Goal: Check status: Check status

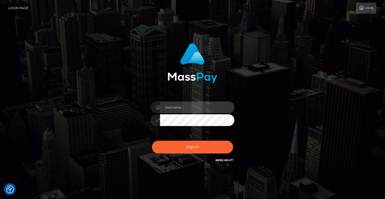
click at [171, 108] on input "text" at bounding box center [197, 108] width 74 height 12
click at [193, 108] on input "text" at bounding box center [197, 108] width 74 height 12
type input "Artem Badlo"
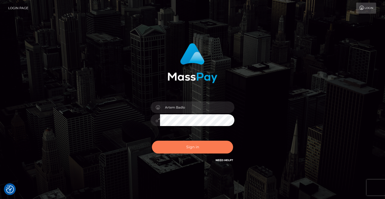
click at [196, 149] on button "Sign in" at bounding box center [192, 147] width 81 height 13
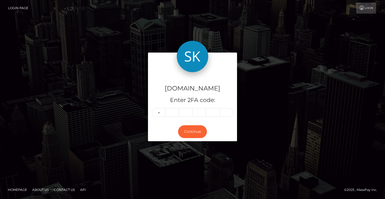
type input "5"
type input "0"
type input "5"
type input "0"
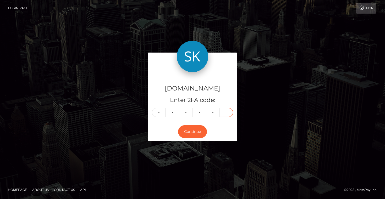
type input "1"
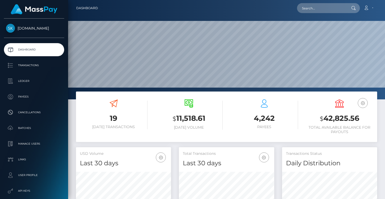
scroll to position [93, 95]
click at [30, 63] on p "Transactions" at bounding box center [34, 66] width 56 height 8
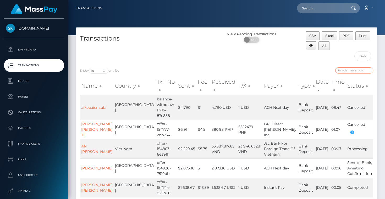
click at [352, 69] on input "search" at bounding box center [354, 71] width 38 height 6
paste input "balance-withdraw-11715-87e858"
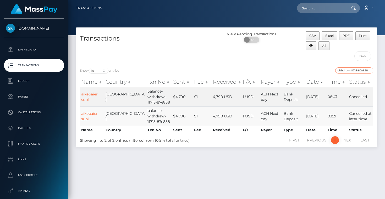
scroll to position [13, 0]
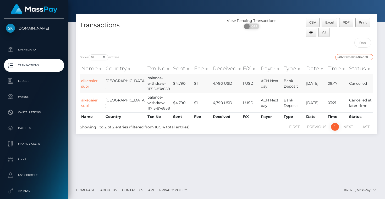
type input "balance-withdraw-11715-87e858"
click at [37, 52] on p "Dashboard" at bounding box center [34, 50] width 56 height 8
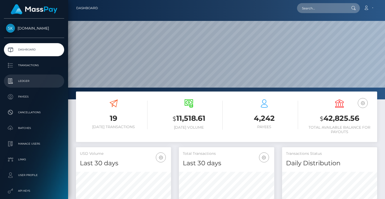
click at [30, 82] on p "Ledger" at bounding box center [34, 81] width 56 height 8
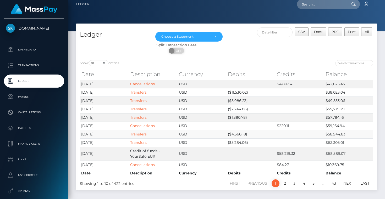
scroll to position [6, 0]
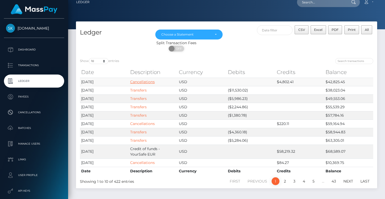
click at [145, 81] on link "Cancellations" at bounding box center [142, 82] width 25 height 5
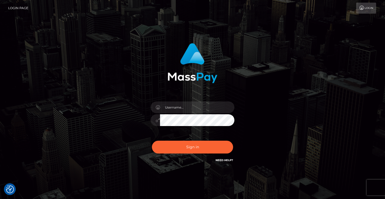
click at [179, 114] on div at bounding box center [193, 118] width 92 height 40
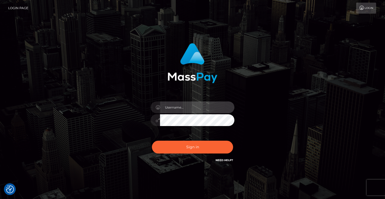
click at [179, 108] on input "text" at bounding box center [197, 108] width 74 height 12
type input "Artem Badlo"
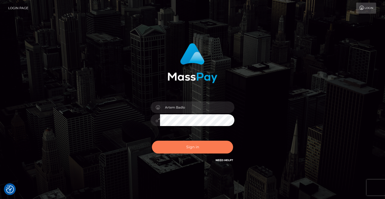
click at [194, 146] on button "Sign in" at bounding box center [192, 147] width 81 height 13
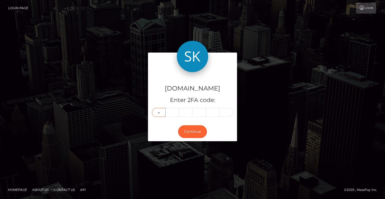
type input "5"
type input "3"
type input "5"
type input "4"
type input "0"
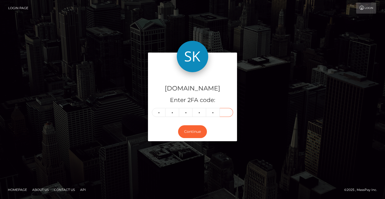
type input "2"
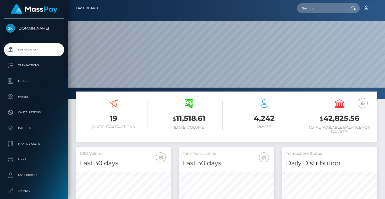
scroll to position [93, 95]
click at [38, 63] on p "Transactions" at bounding box center [34, 66] width 56 height 8
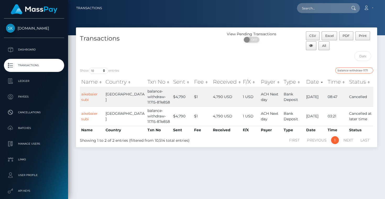
click at [350, 70] on input "balance-withdraw-11715-87e858" at bounding box center [354, 71] width 38 height 6
click at [96, 95] on link "aikebaier subi" at bounding box center [89, 97] width 17 height 10
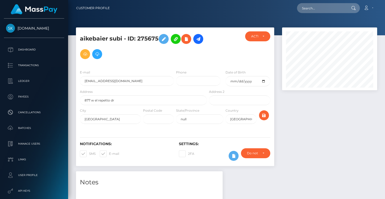
scroll to position [63, 95]
drag, startPoint x: 121, startPoint y: 82, endPoint x: 82, endPoint y: 80, distance: 39.1
click at [82, 80] on input "[EMAIL_ADDRESS][DOMAIN_NAME]" at bounding box center [127, 81] width 94 height 10
